Goal: Information Seeking & Learning: Find specific page/section

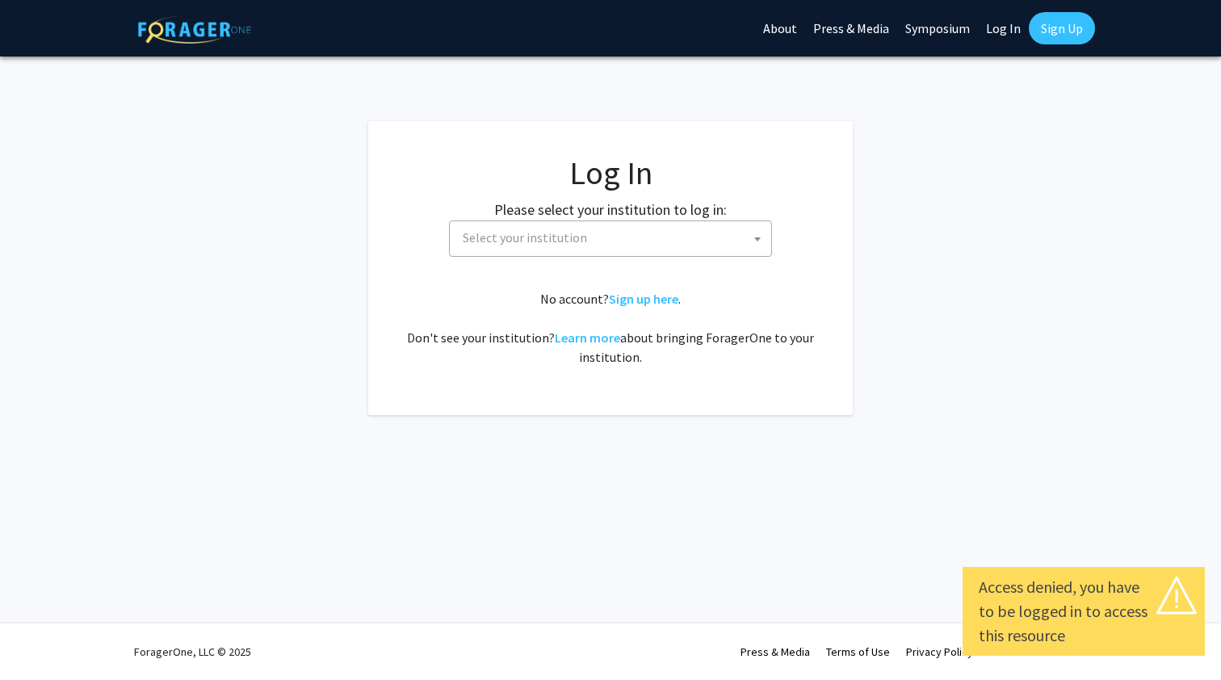
select select
click at [615, 245] on span "Select your institution" at bounding box center [613, 237] width 315 height 33
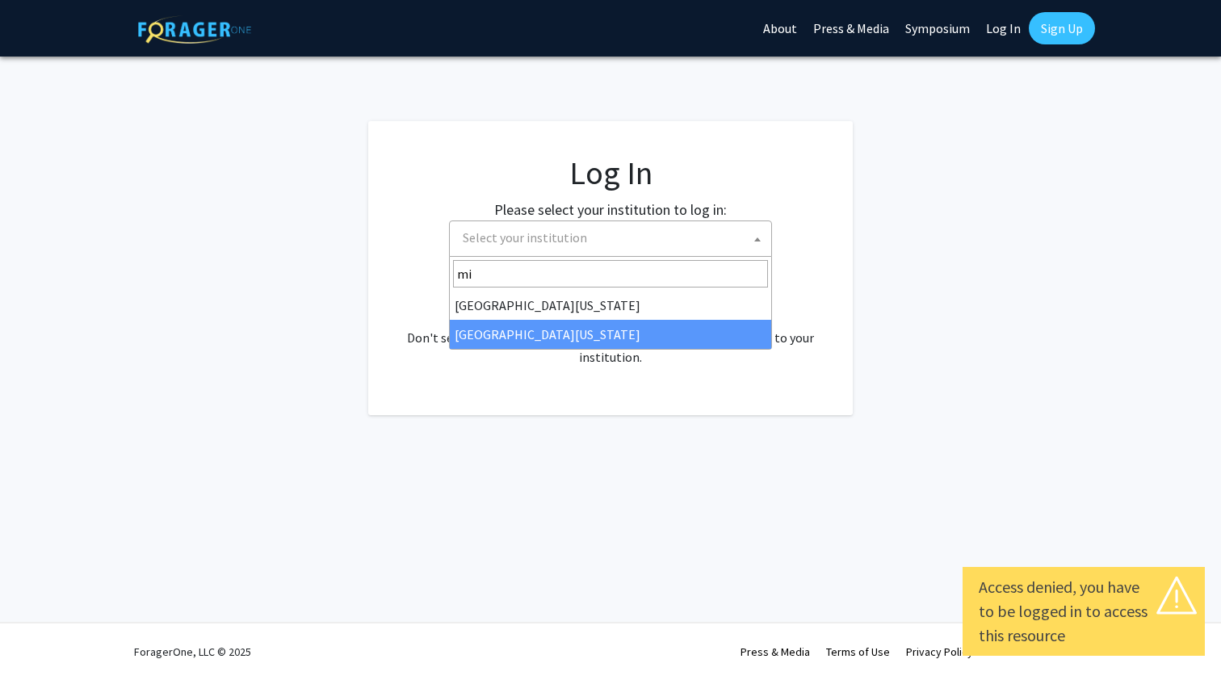
type input "mi"
select select "33"
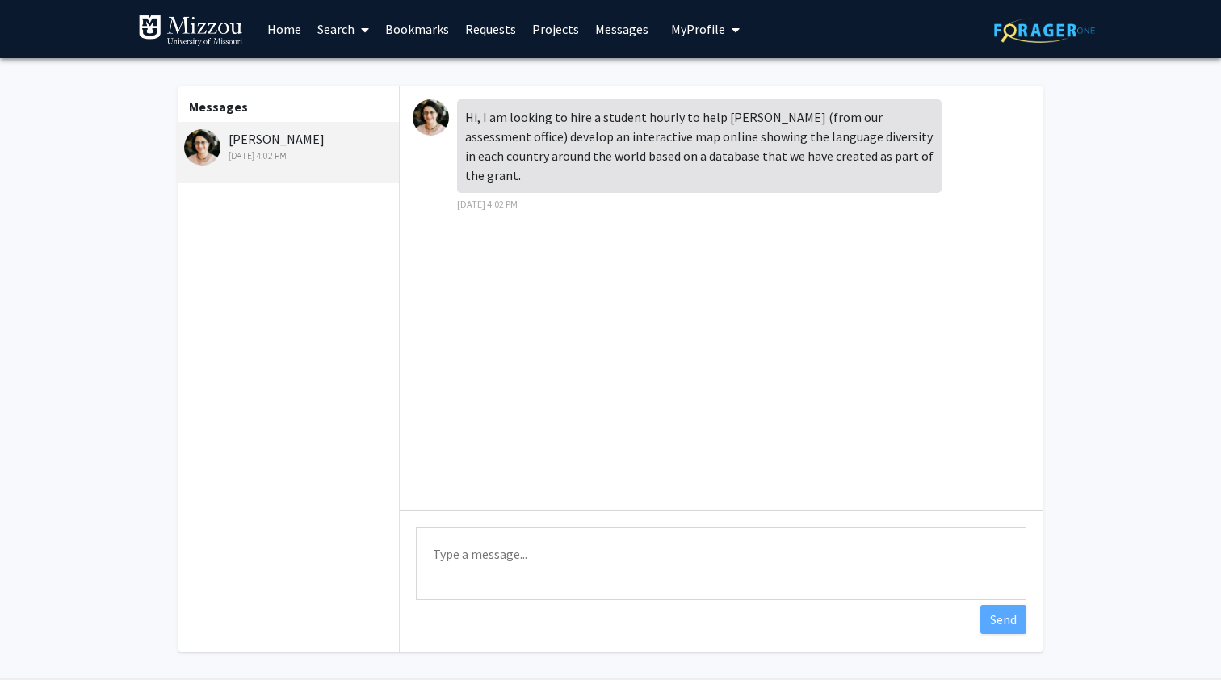
click at [292, 33] on link "Home" at bounding box center [284, 29] width 50 height 57
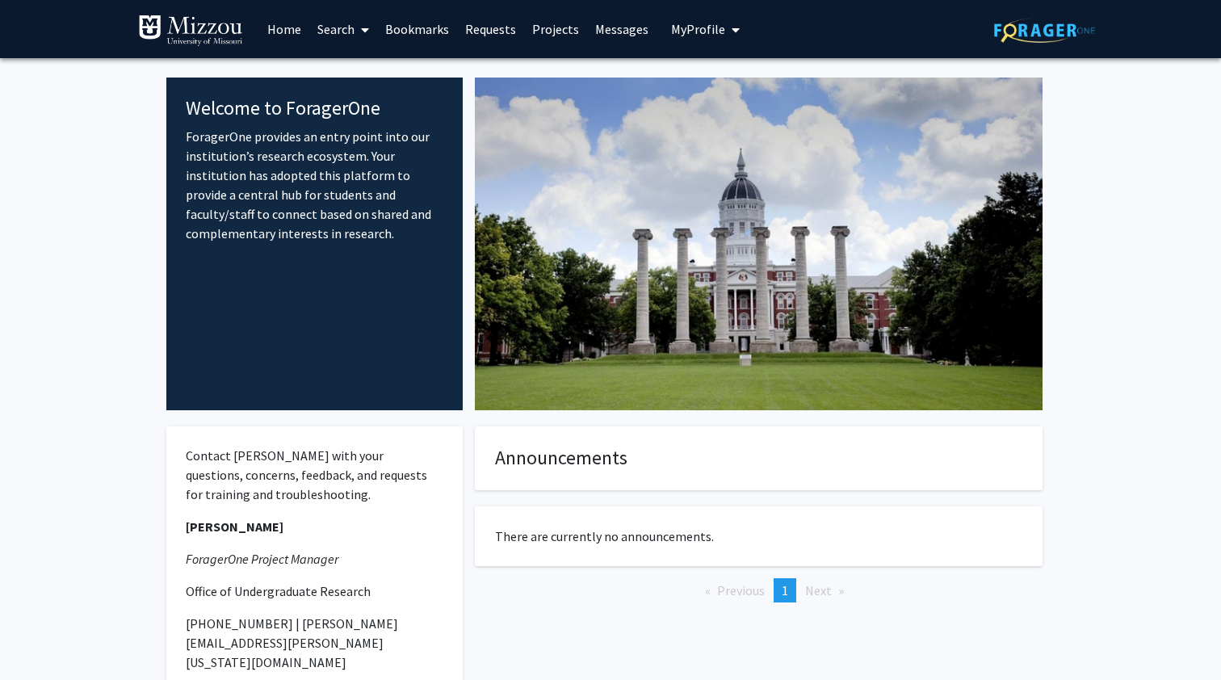
click at [360, 29] on span at bounding box center [362, 30] width 15 height 57
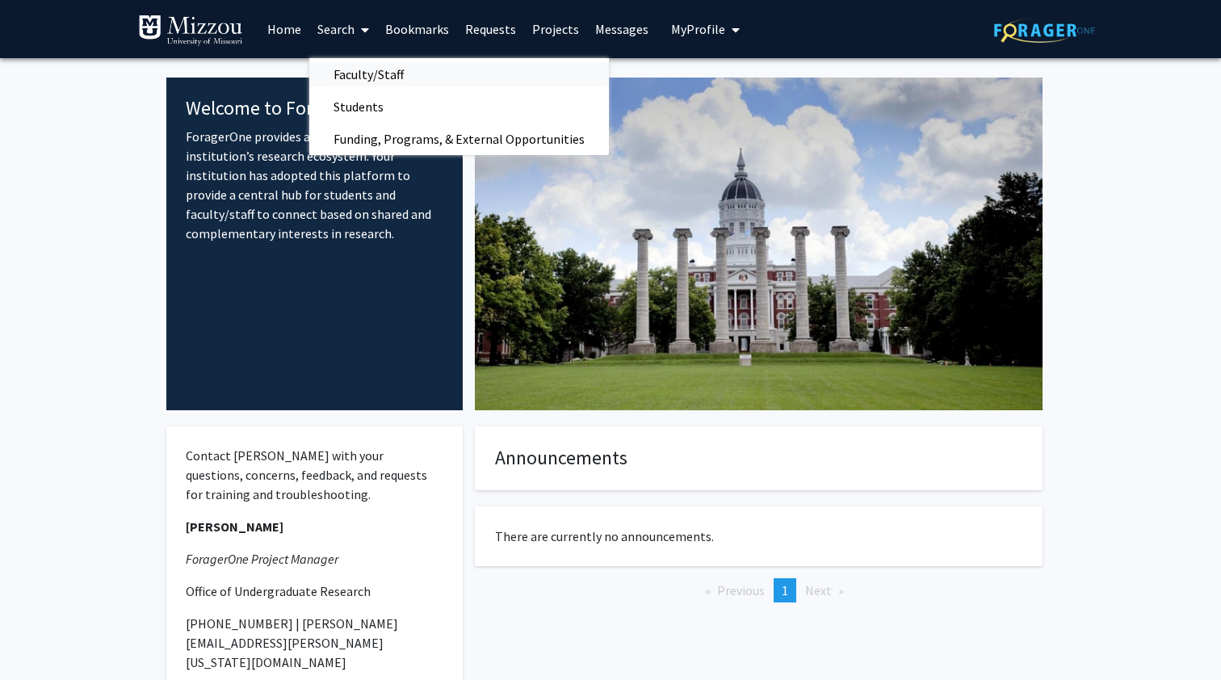
click at [371, 76] on span "Faculty/Staff" at bounding box center [368, 74] width 119 height 32
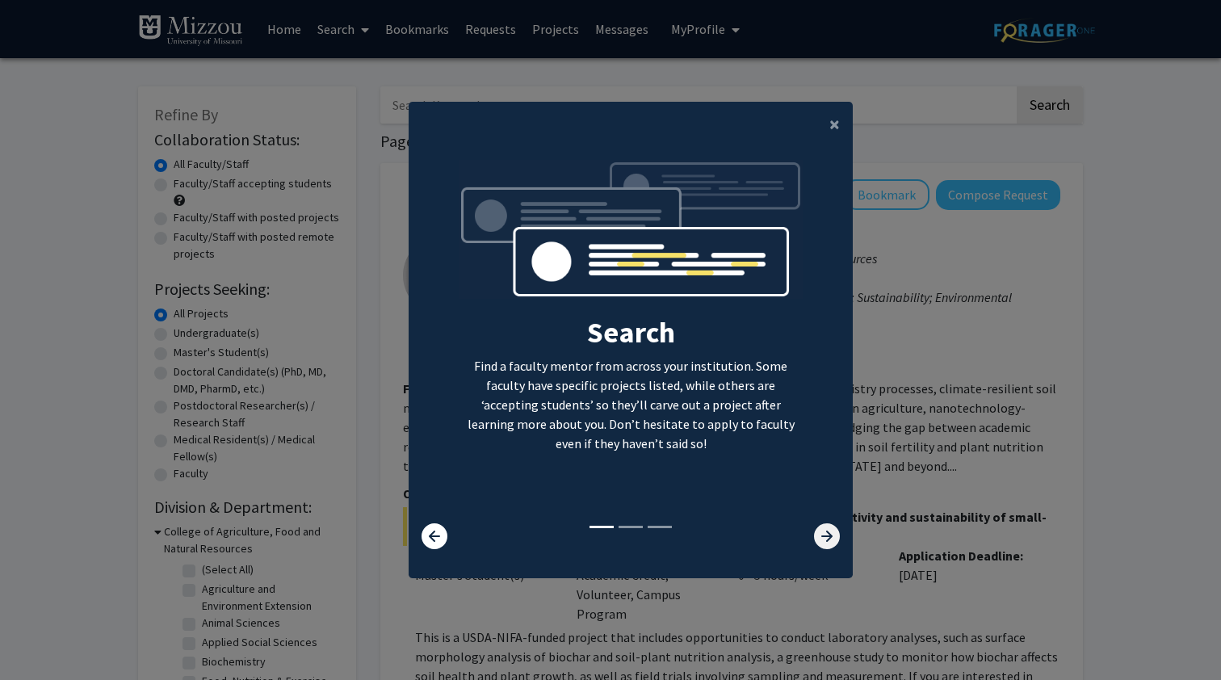
click at [833, 542] on icon at bounding box center [827, 536] width 26 height 26
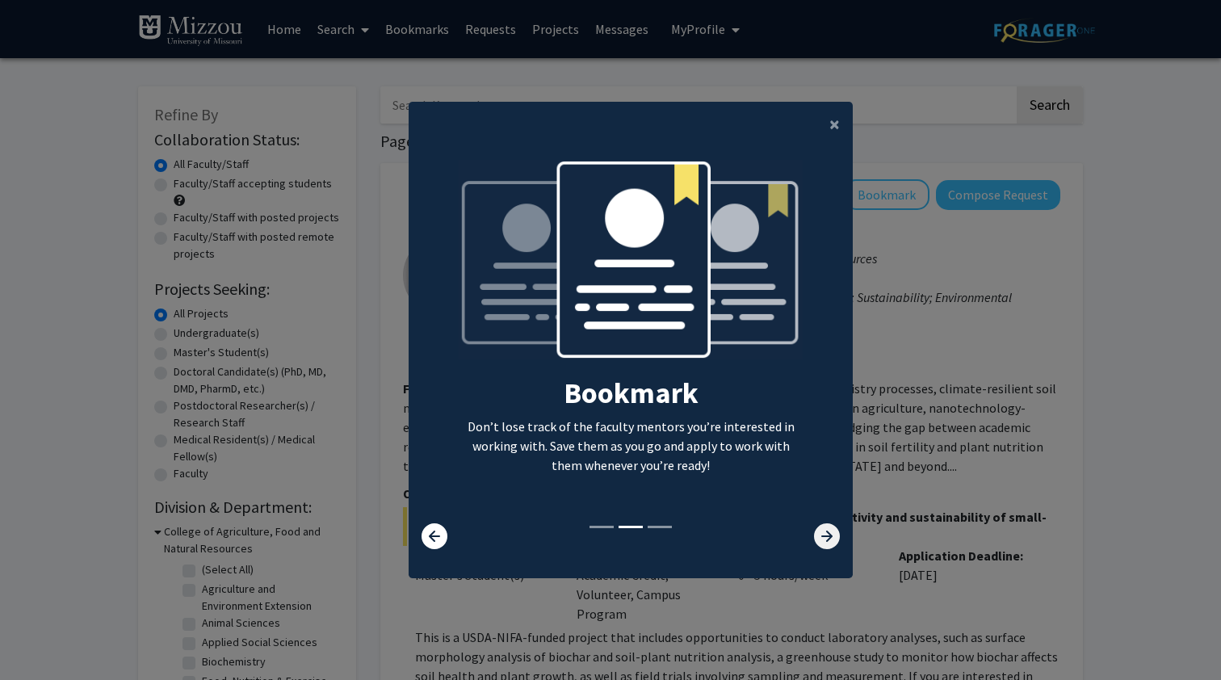
click at [833, 542] on icon at bounding box center [827, 536] width 26 height 26
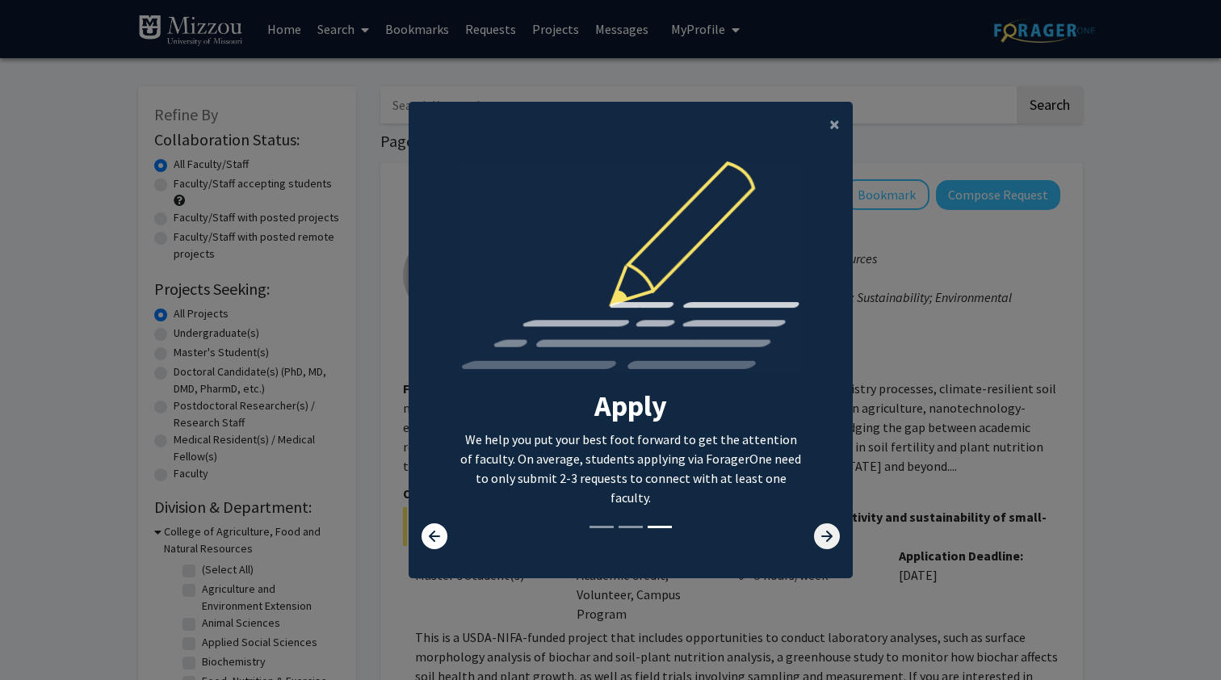
click at [833, 542] on icon at bounding box center [827, 536] width 26 height 26
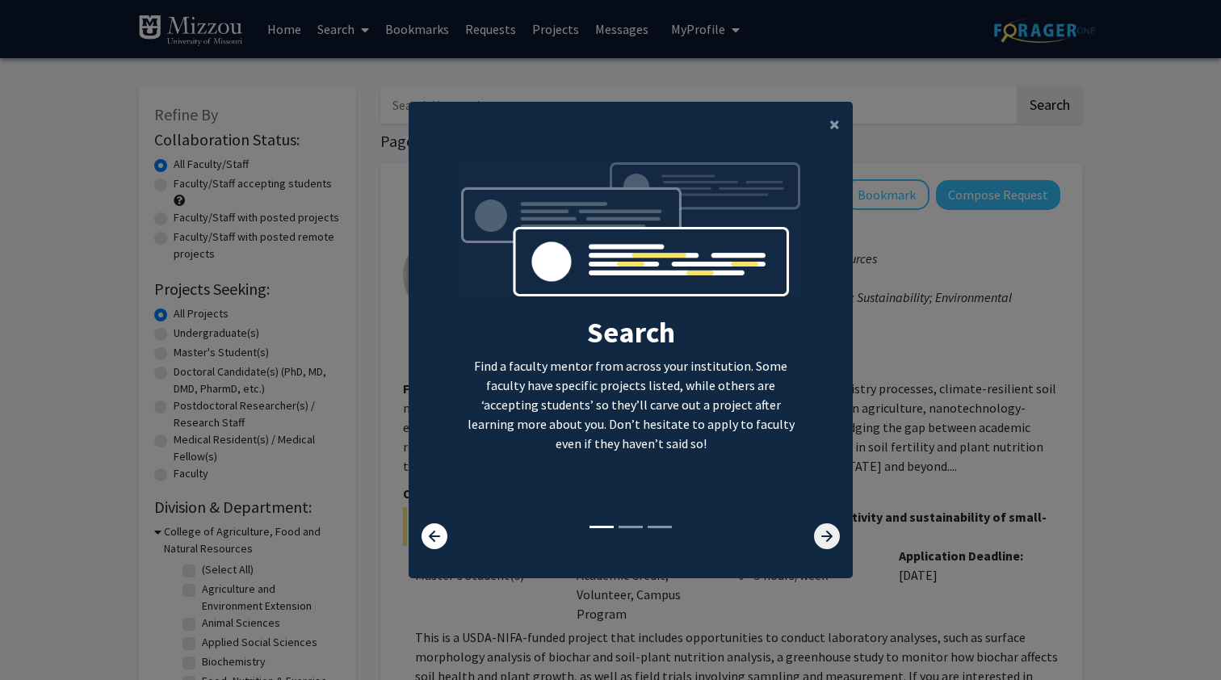
click at [833, 542] on icon at bounding box center [827, 536] width 26 height 26
click at [825, 111] on button "×" at bounding box center [834, 124] width 36 height 45
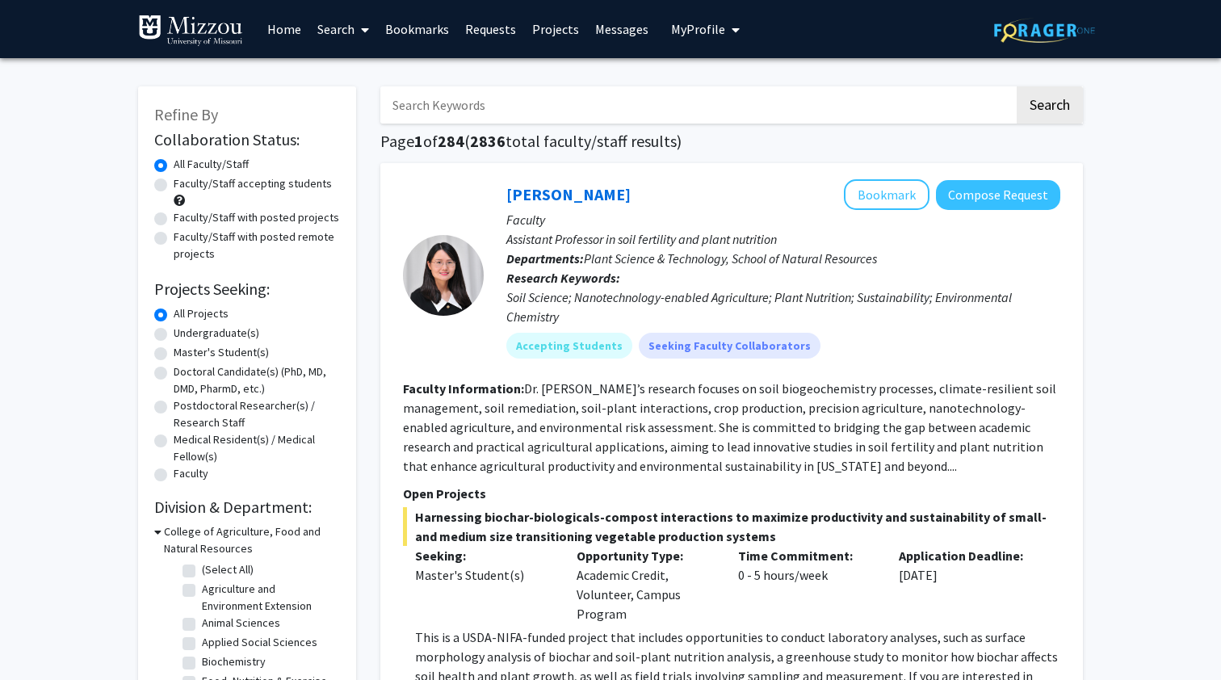
click at [160, 179] on div "Faculty/Staff accepting students" at bounding box center [247, 192] width 186 height 34
click at [174, 186] on label "Faculty/Staff accepting students" at bounding box center [253, 183] width 158 height 17
click at [174, 186] on input "Faculty/Staff accepting students" at bounding box center [179, 180] width 10 height 10
radio input "true"
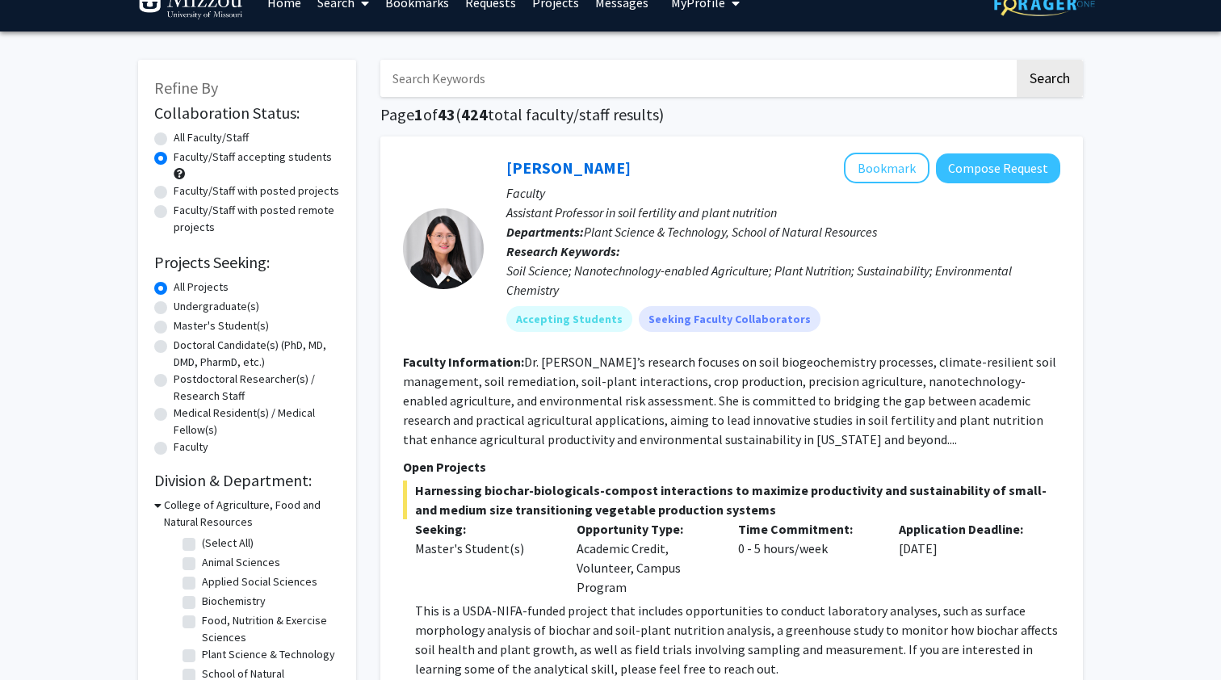
scroll to position [41, 0]
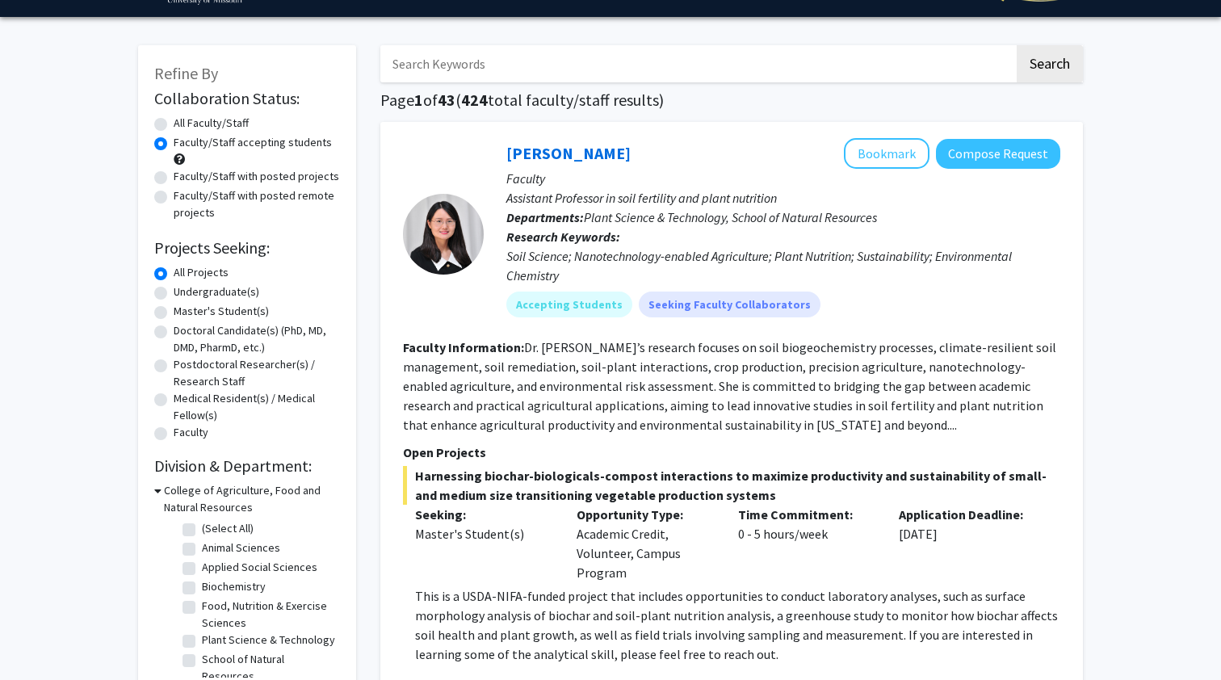
click at [174, 292] on label "Undergraduate(s)" at bounding box center [217, 291] width 86 height 17
click at [174, 292] on input "Undergraduate(s)" at bounding box center [179, 288] width 10 height 10
radio input "true"
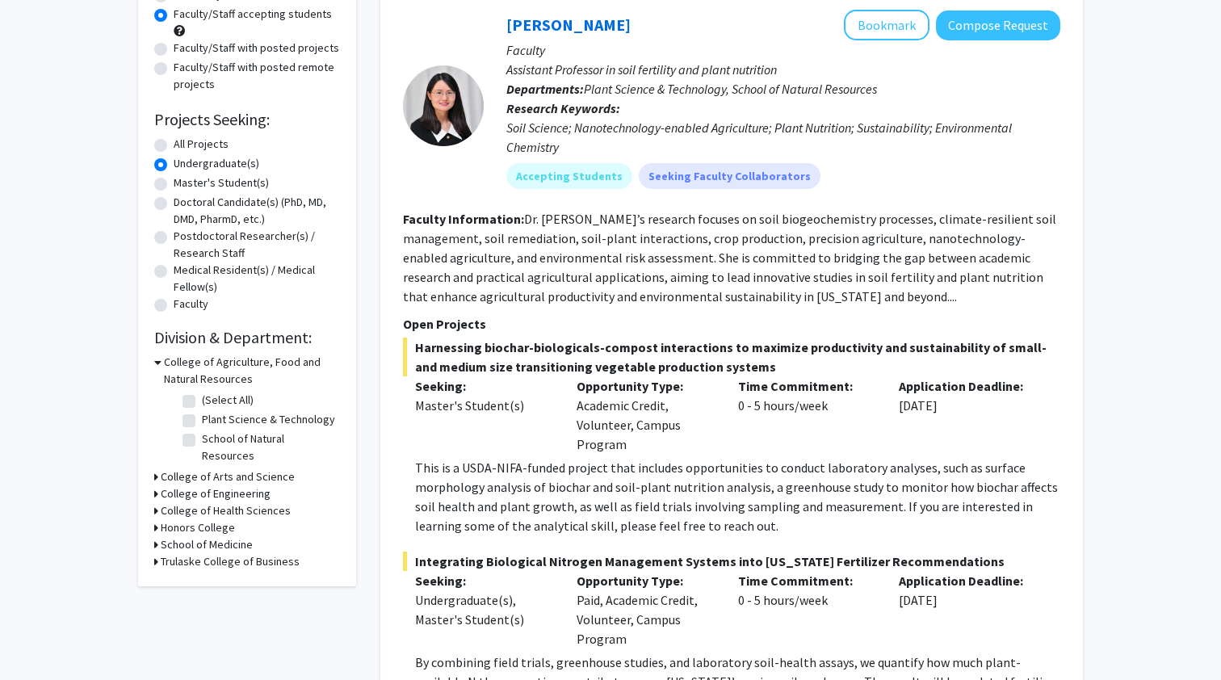
scroll to position [183, 0]
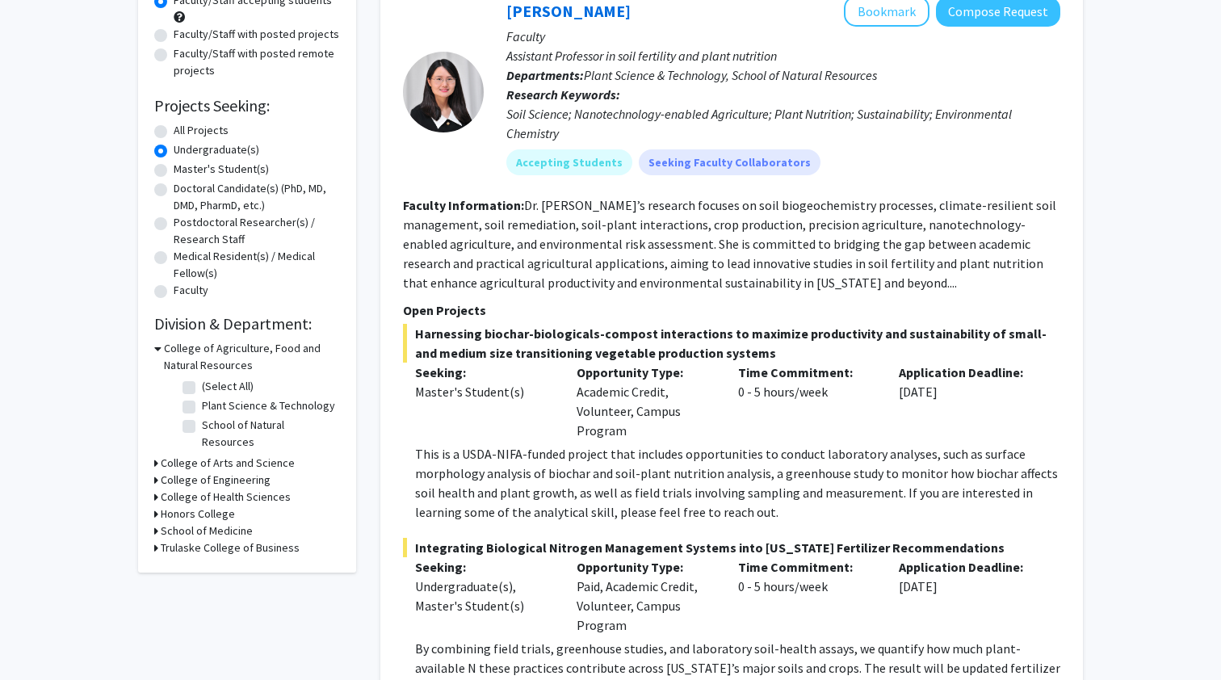
click at [154, 472] on icon at bounding box center [156, 480] width 4 height 17
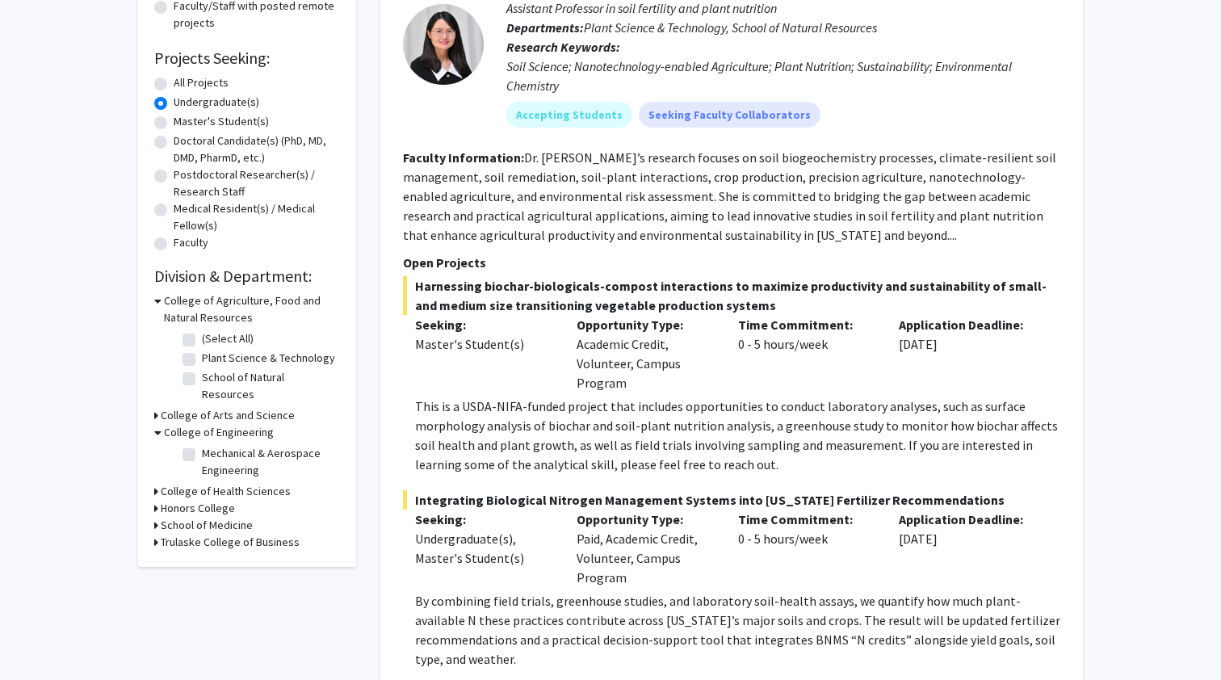
scroll to position [236, 0]
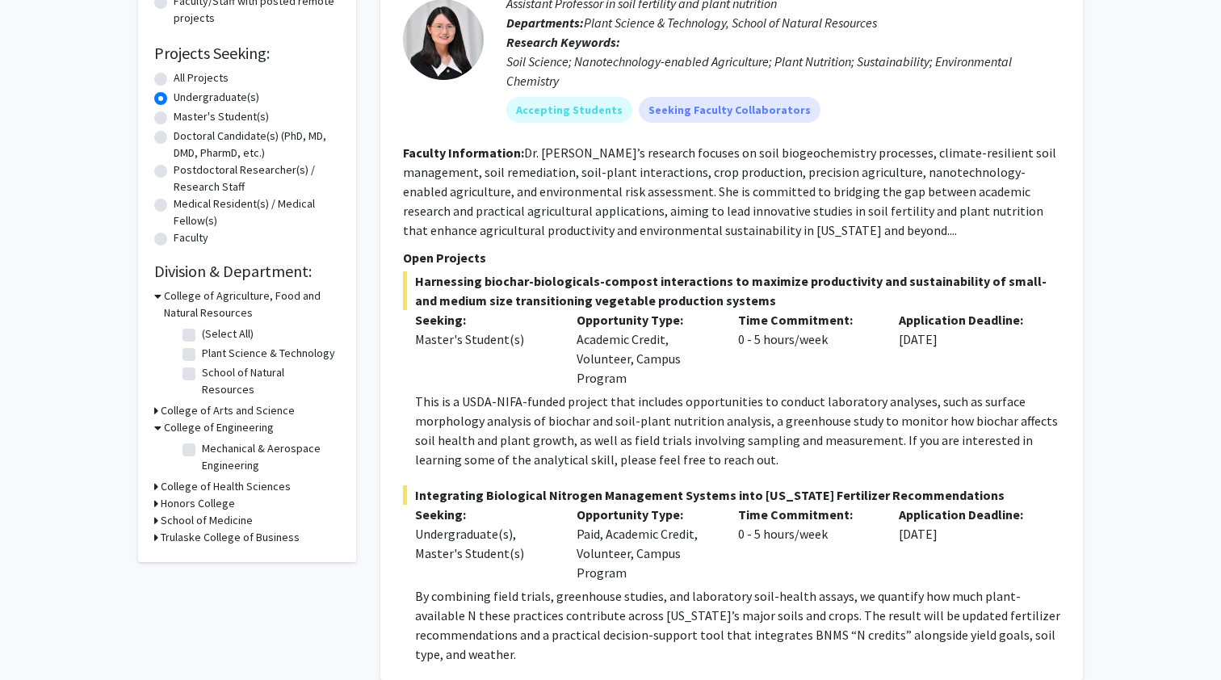
click at [202, 440] on label "Mechanical & Aerospace Engineering" at bounding box center [269, 457] width 134 height 34
click at [202, 440] on input "Mechanical & Aerospace Engineering" at bounding box center [207, 445] width 10 height 10
checkbox input "true"
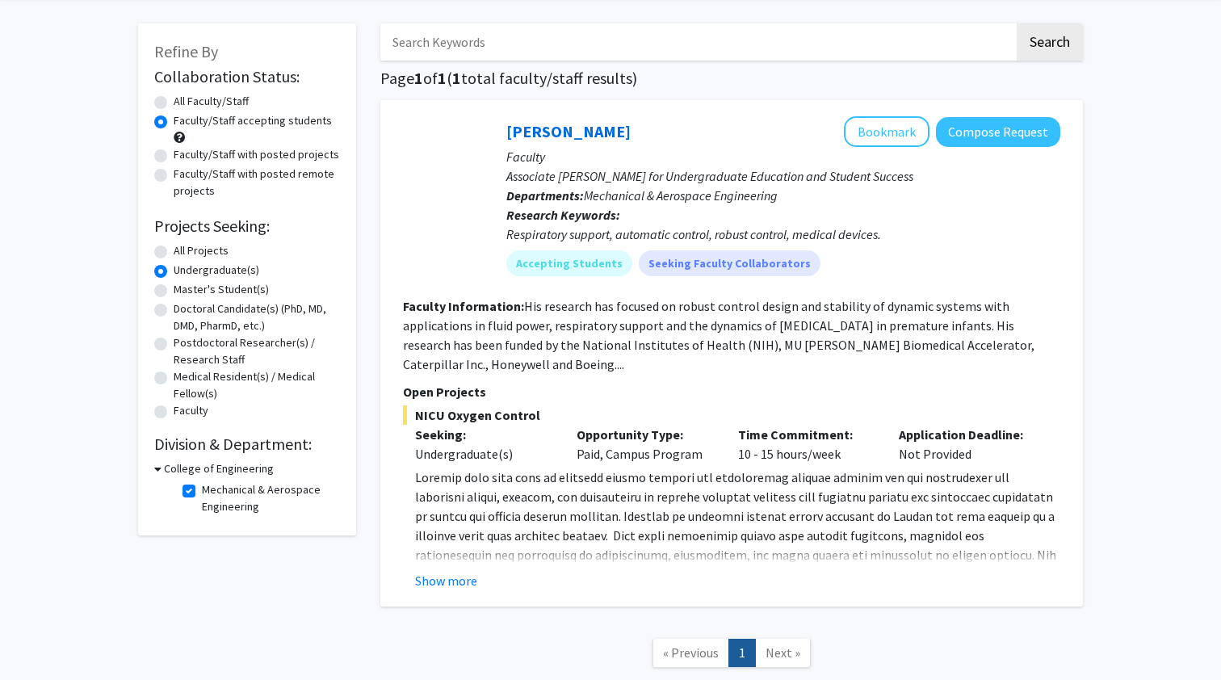
scroll to position [52, 0]
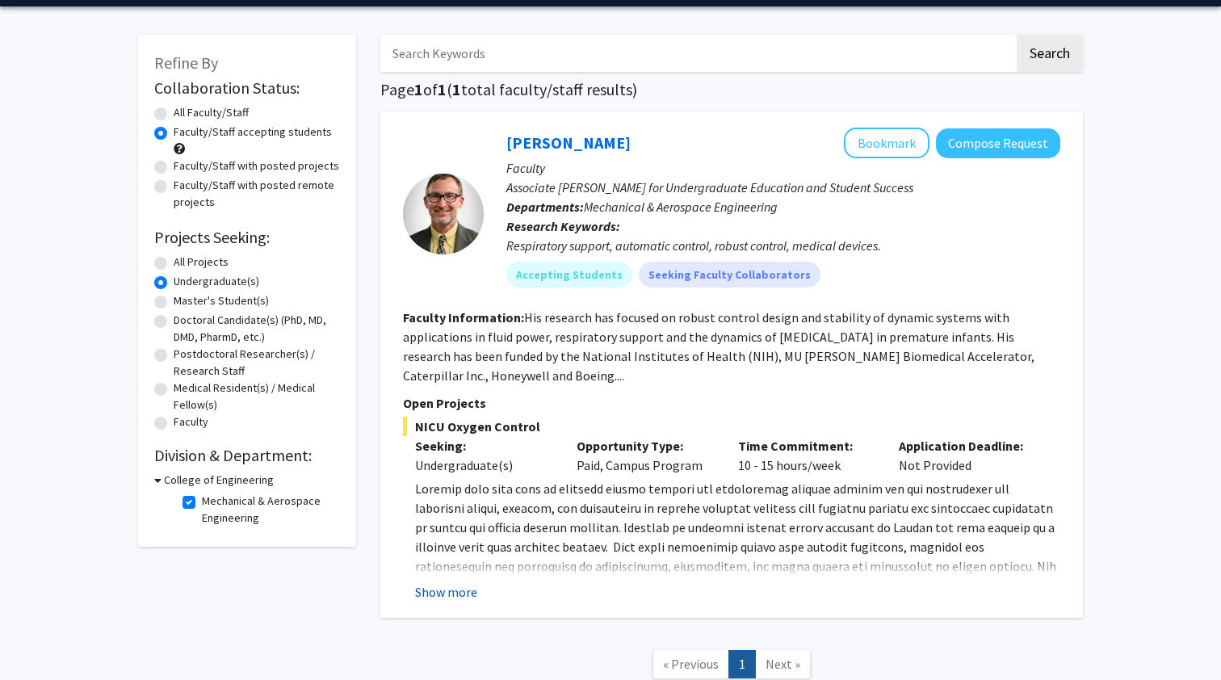
click at [468, 592] on button "Show more" at bounding box center [446, 591] width 62 height 19
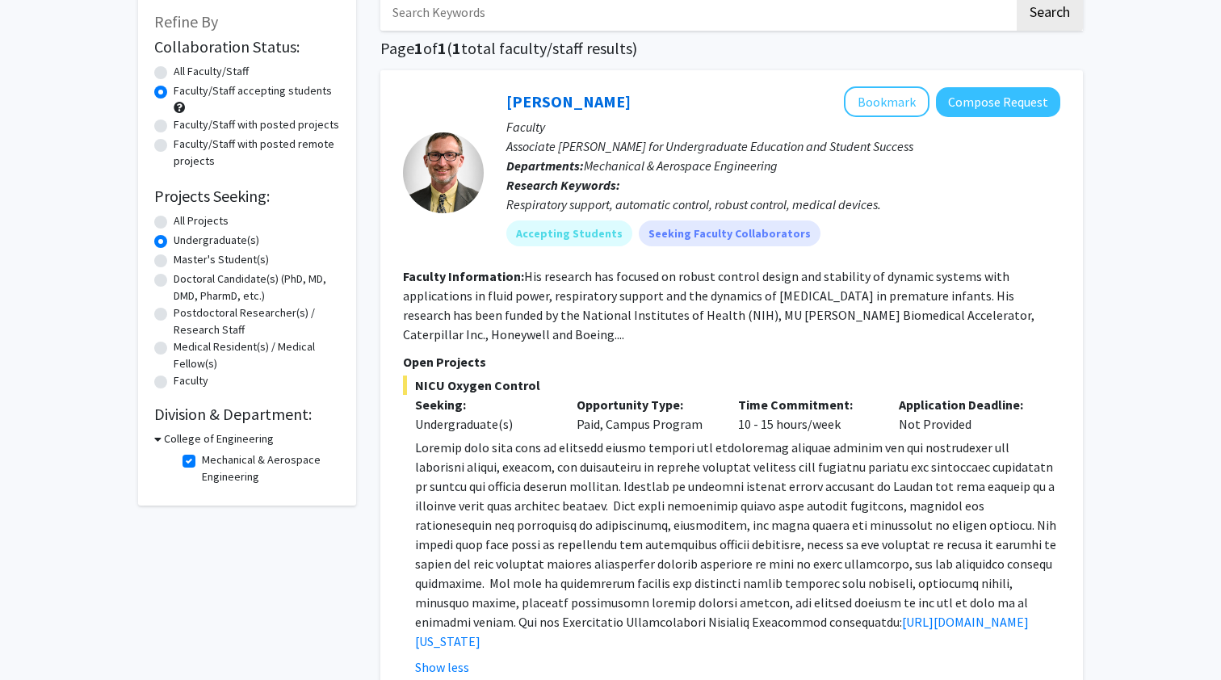
scroll to position [87, 0]
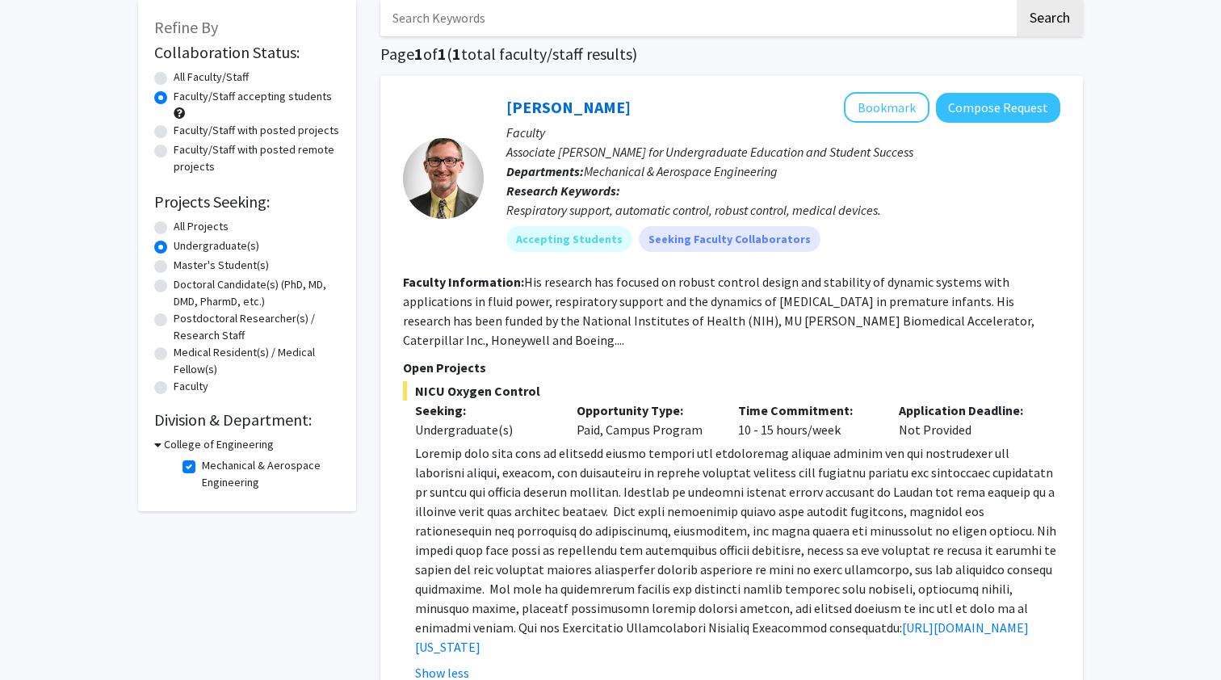
click at [174, 233] on label "All Projects" at bounding box center [201, 226] width 55 height 17
click at [174, 229] on input "All Projects" at bounding box center [179, 223] width 10 height 10
radio input "true"
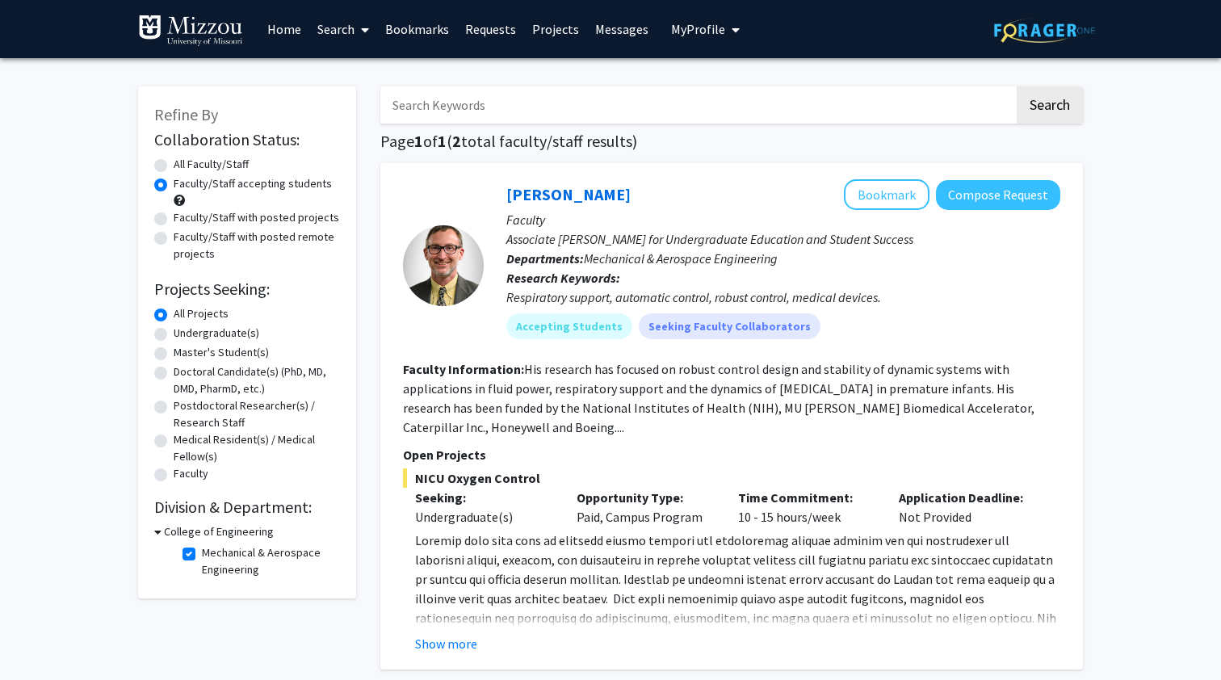
click at [174, 218] on label "Faculty/Staff with posted projects" at bounding box center [257, 217] width 166 height 17
click at [174, 218] on input "Faculty/Staff with posted projects" at bounding box center [179, 214] width 10 height 10
radio input "true"
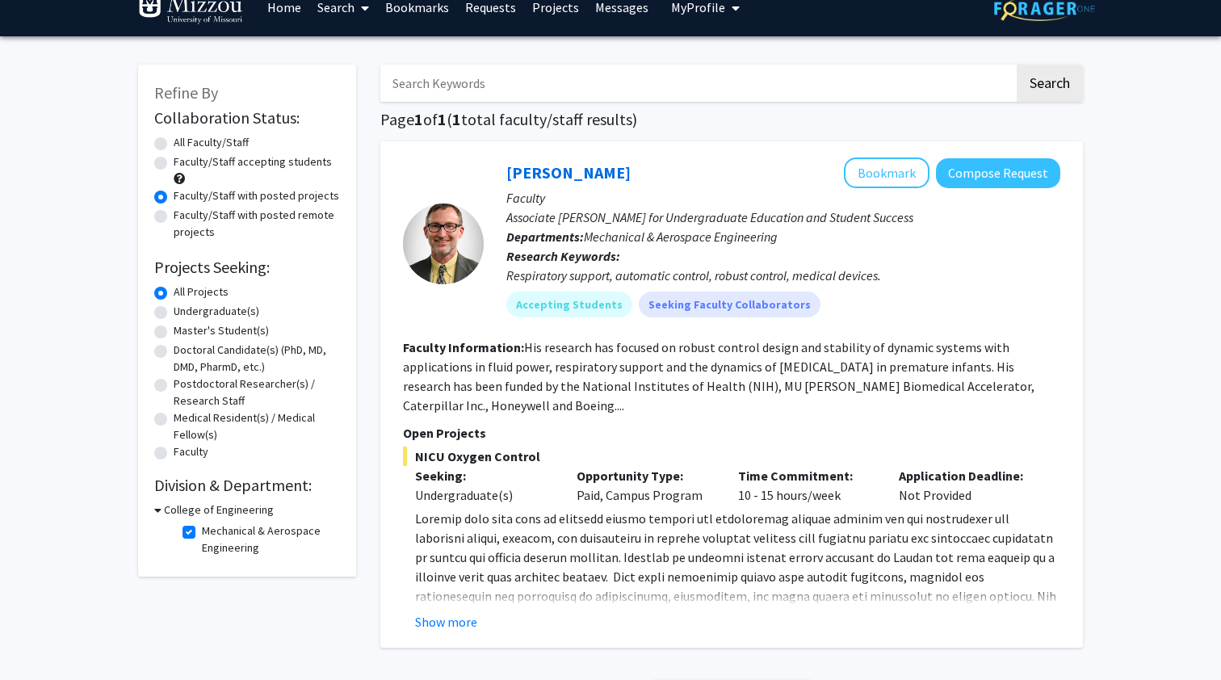
scroll to position [18, 0]
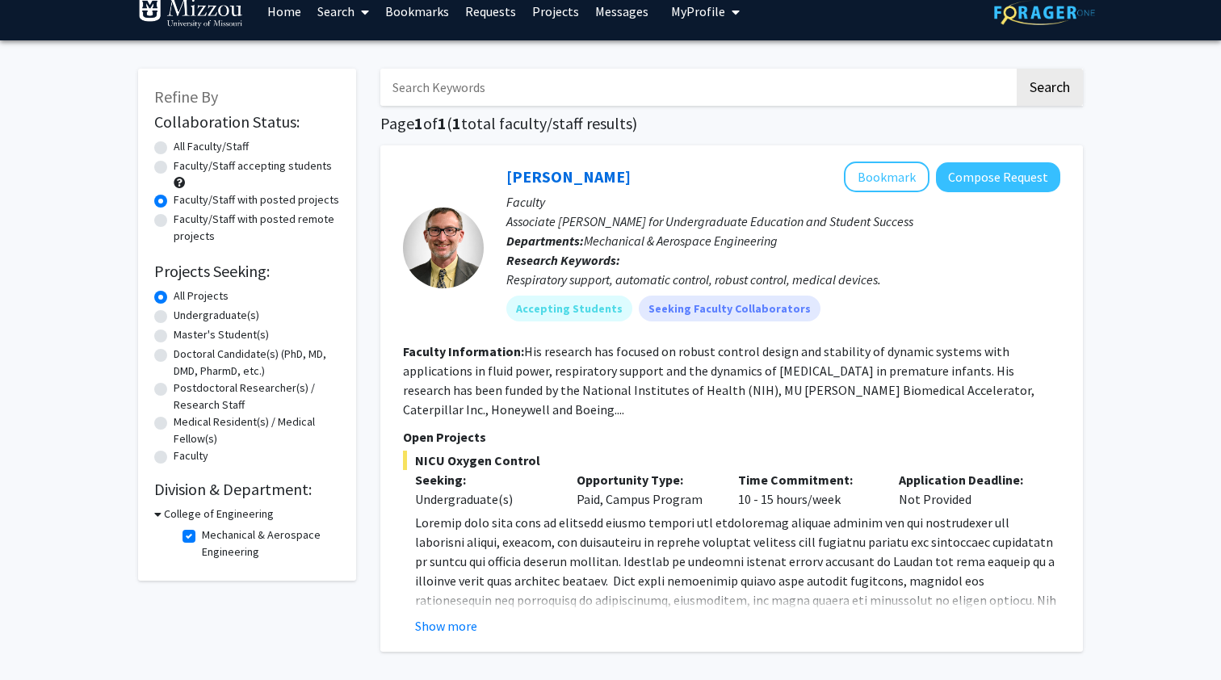
click at [177, 220] on label "Faculty/Staff with posted remote projects" at bounding box center [257, 228] width 166 height 34
click at [177, 220] on input "Faculty/Staff with posted remote projects" at bounding box center [179, 216] width 10 height 10
radio input "true"
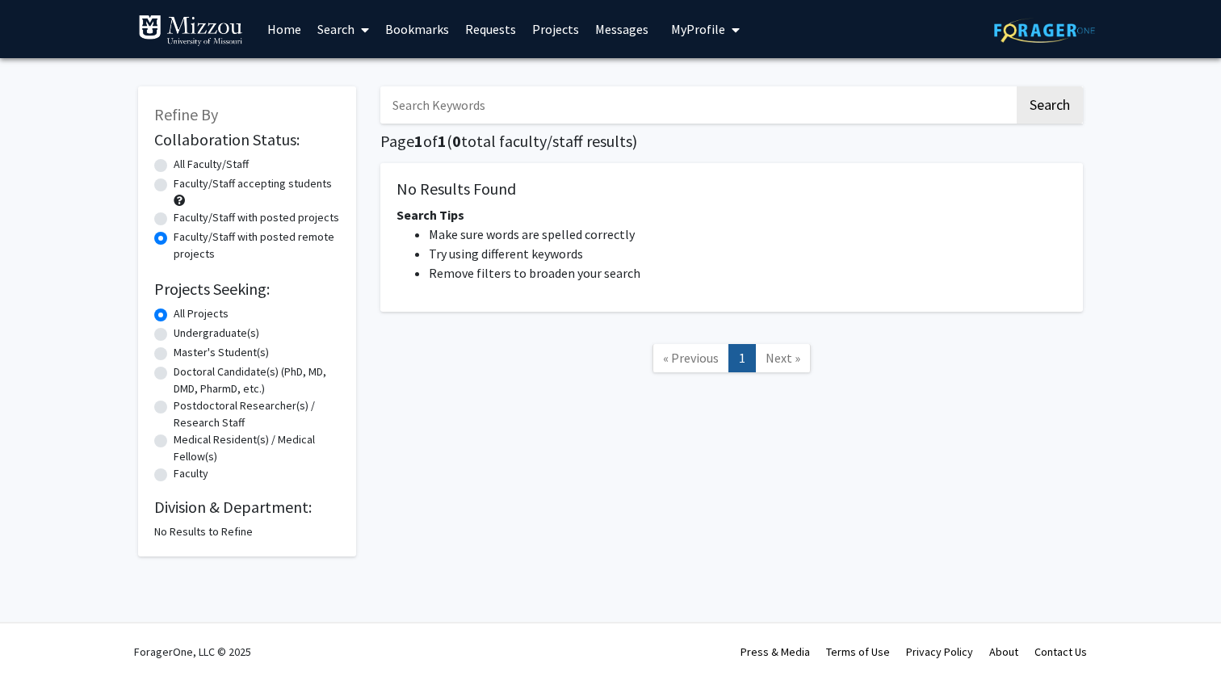
click at [174, 168] on label "All Faculty/Staff" at bounding box center [211, 164] width 75 height 17
click at [174, 166] on input "All Faculty/Staff" at bounding box center [179, 161] width 10 height 10
radio input "true"
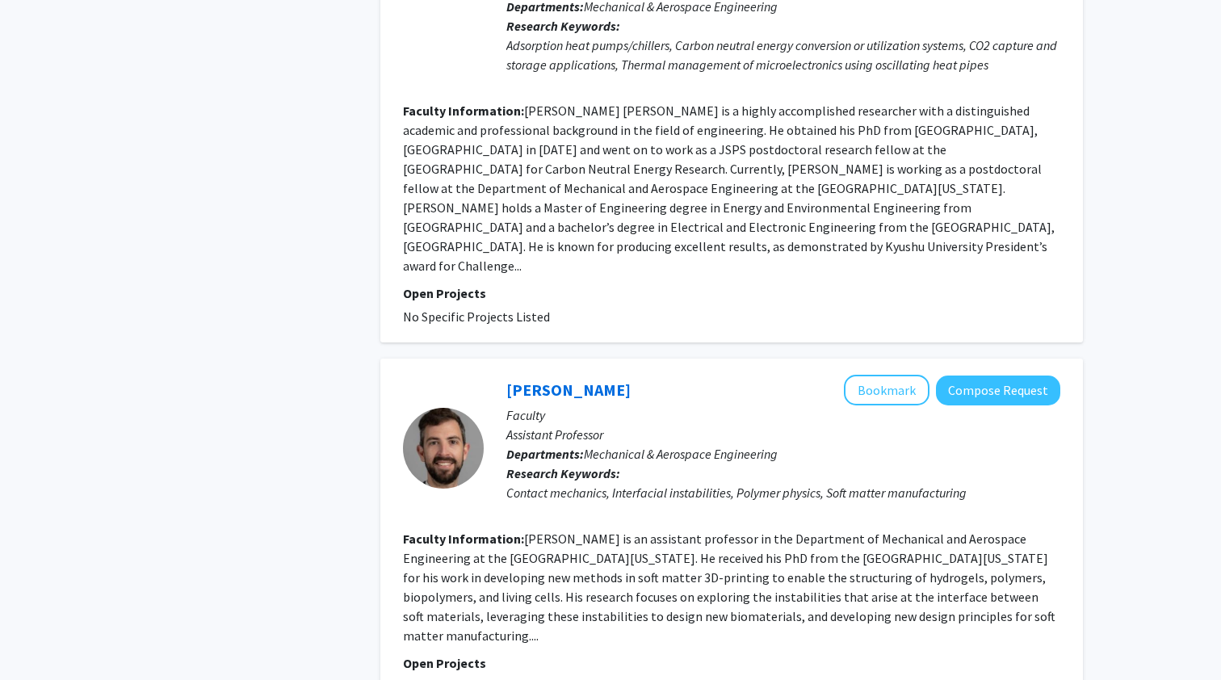
scroll to position [3462, 0]
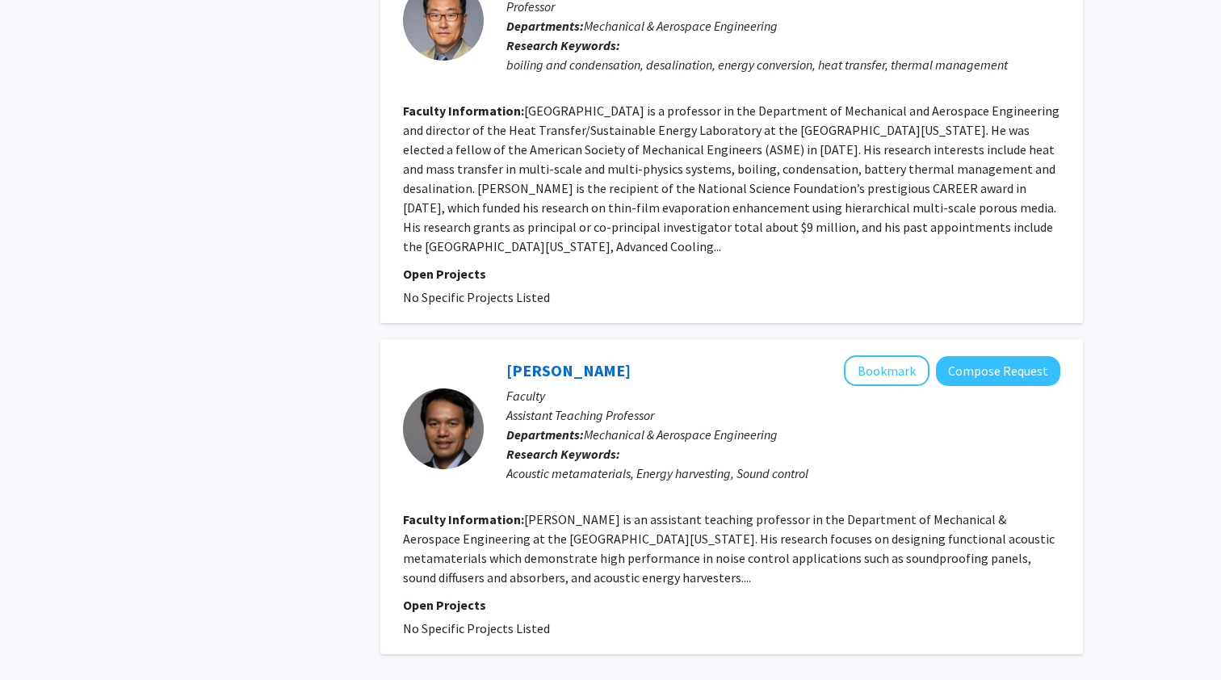
scroll to position [3675, 0]
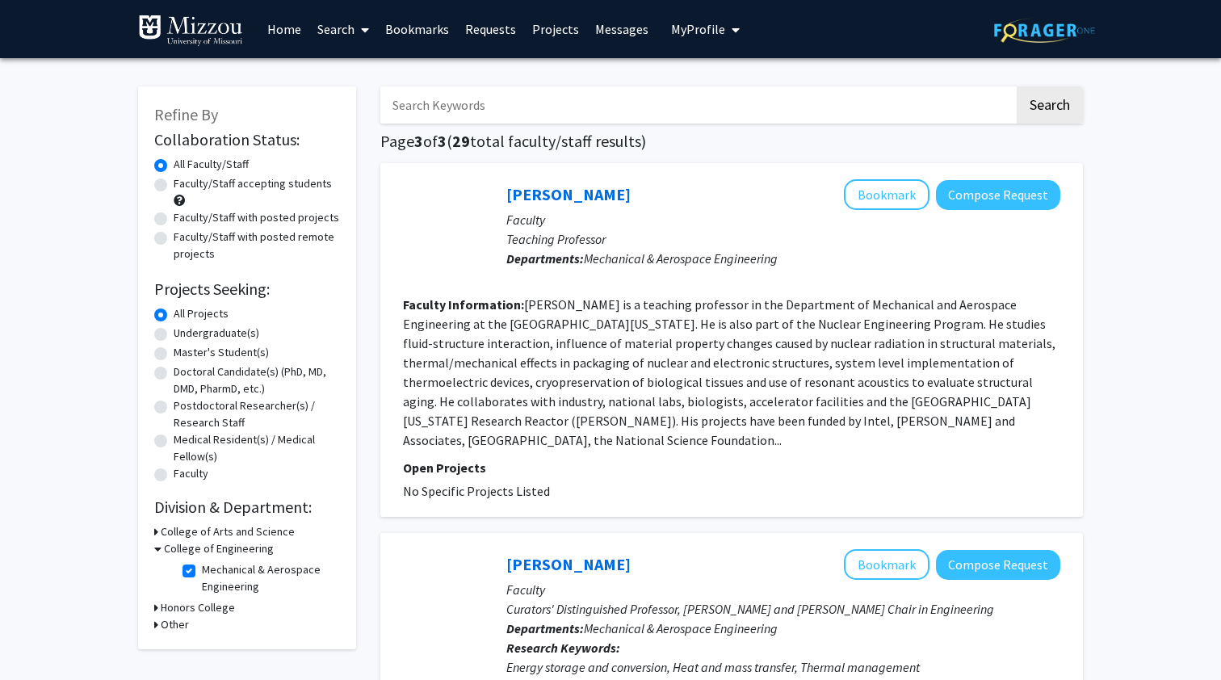
scroll to position [-2, 0]
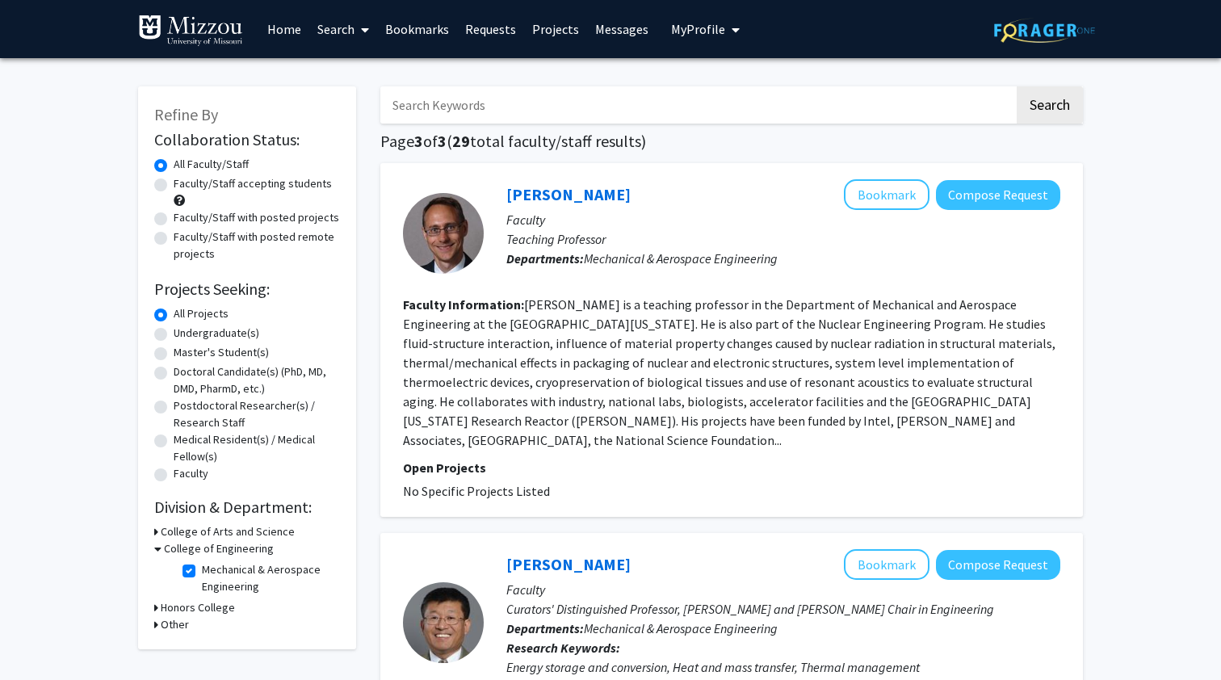
click at [202, 573] on label "Mechanical & Aerospace Engineering" at bounding box center [269, 578] width 134 height 34
click at [202, 572] on input "Mechanical & Aerospace Engineering" at bounding box center [207, 566] width 10 height 10
checkbox input "false"
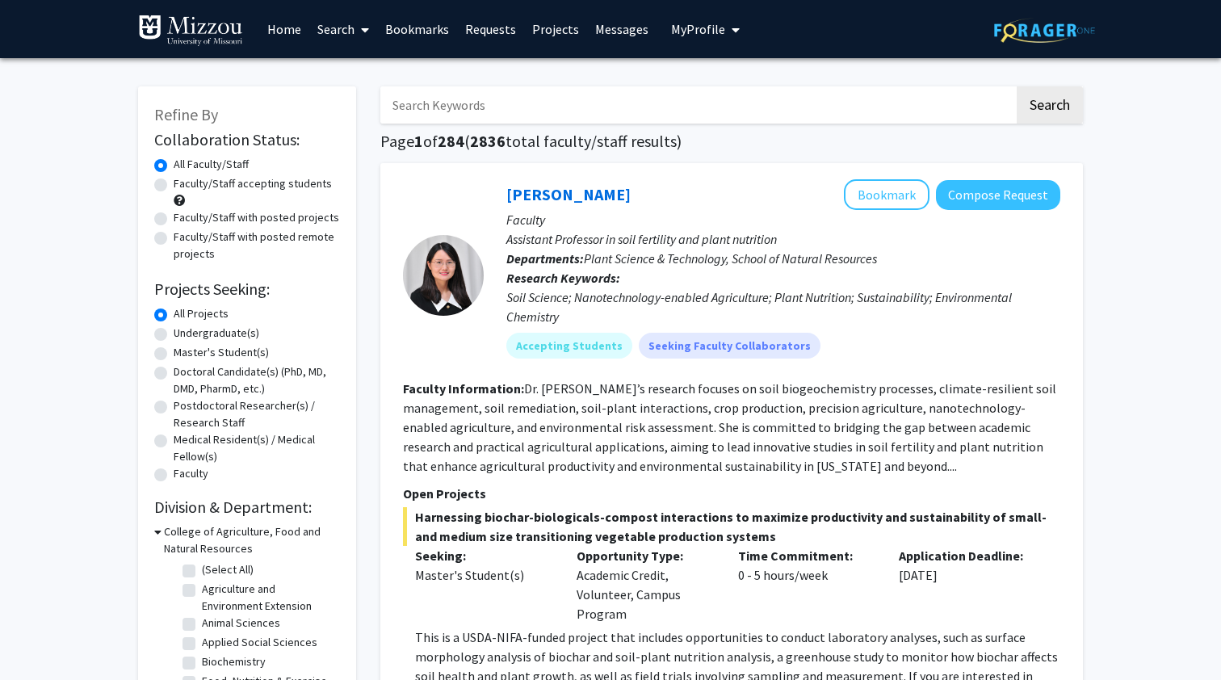
click at [515, 100] on input "Search Keywords" at bounding box center [697, 104] width 634 height 37
click at [1049, 107] on button "Search" at bounding box center [1050, 104] width 66 height 37
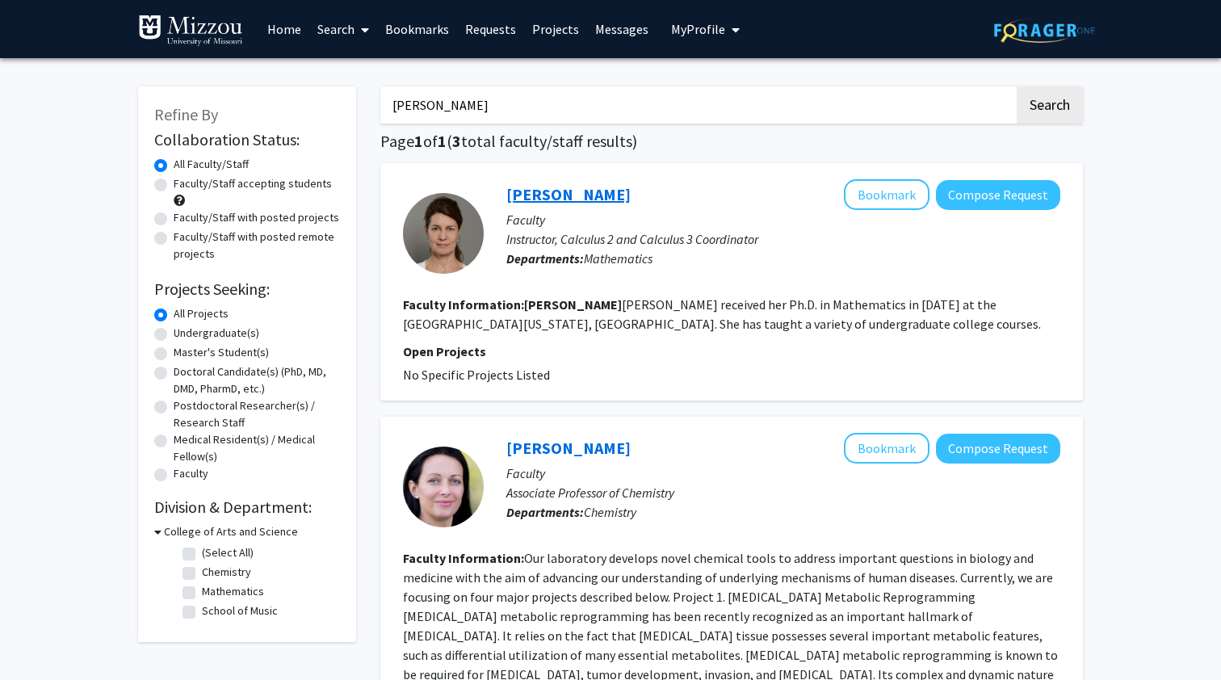
type input "Elena"
click at [568, 196] on link "Elena Koucherik" at bounding box center [568, 194] width 124 height 20
click at [441, 102] on input "elena" at bounding box center [697, 104] width 634 height 37
type input "rao"
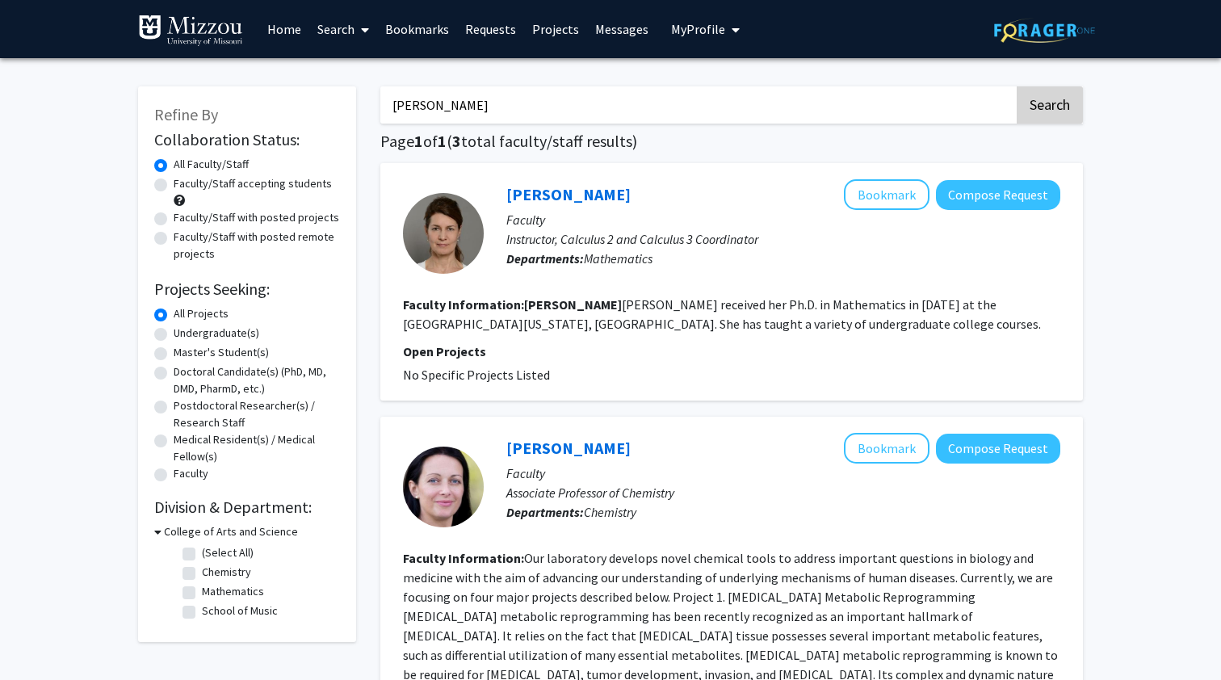
click at [1053, 110] on button "Search" at bounding box center [1050, 104] width 66 height 37
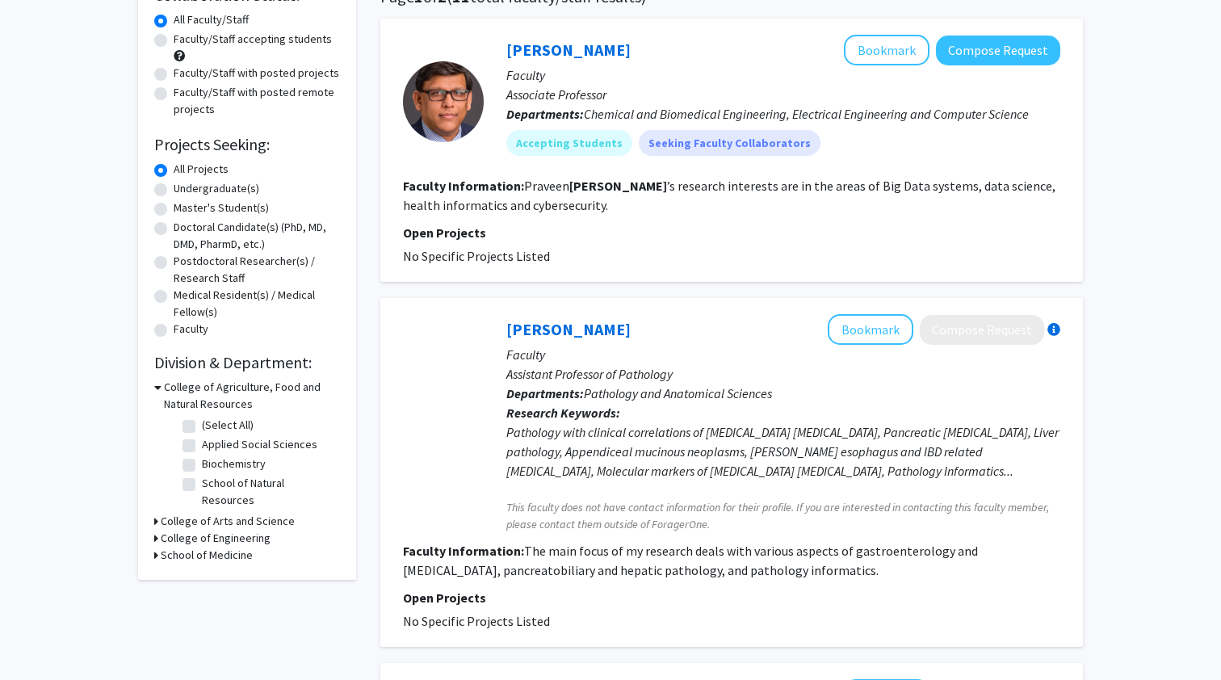
scroll to position [141, 0]
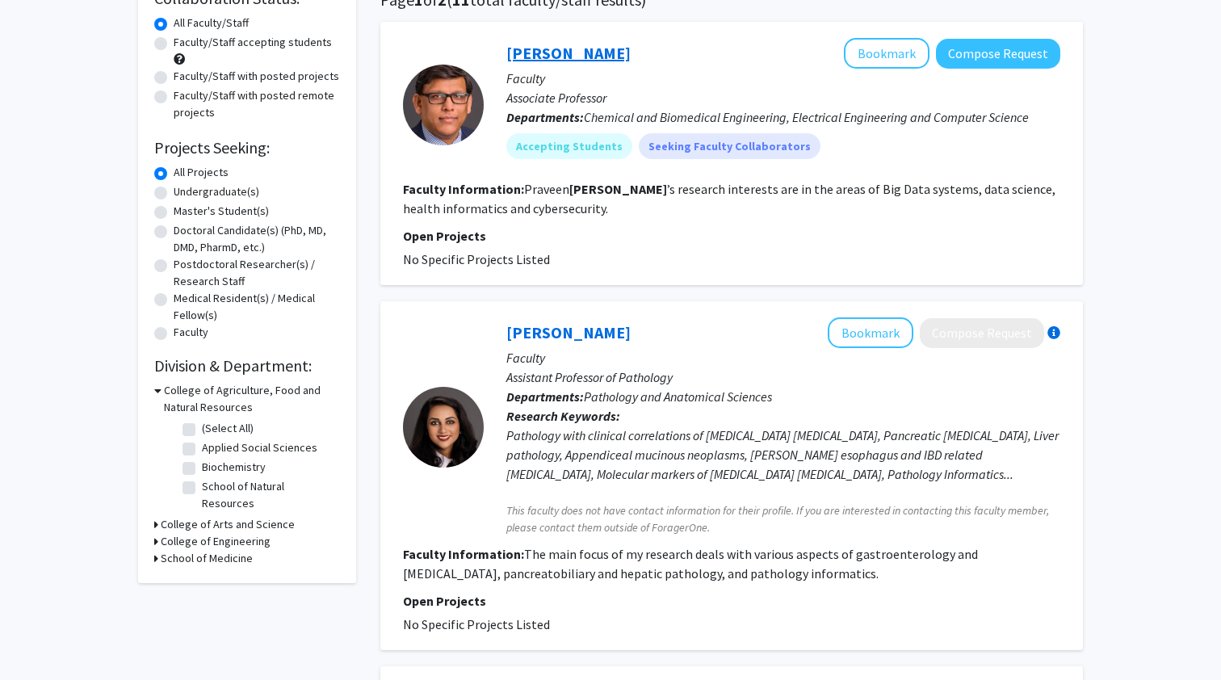
click at [547, 56] on link "Praveen Rao" at bounding box center [568, 53] width 124 height 20
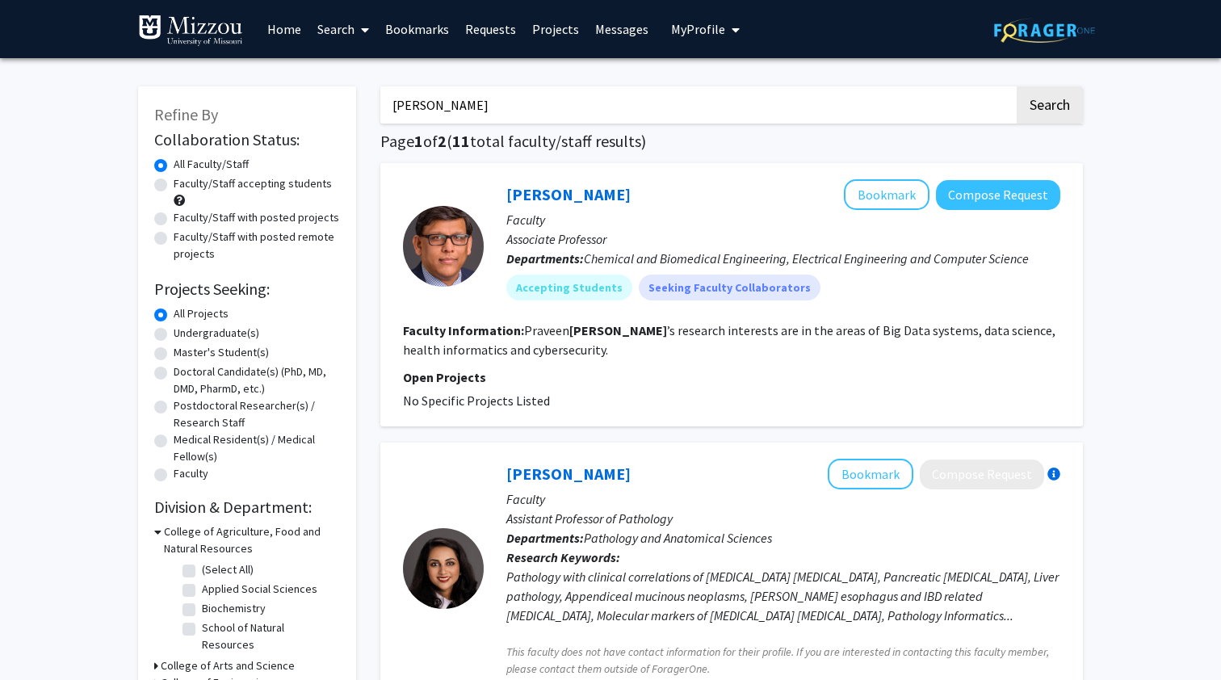
click at [414, 121] on input "rao" at bounding box center [697, 104] width 634 height 37
type input "f"
type input "daphn"
